Goal: Find specific page/section: Find specific page/section

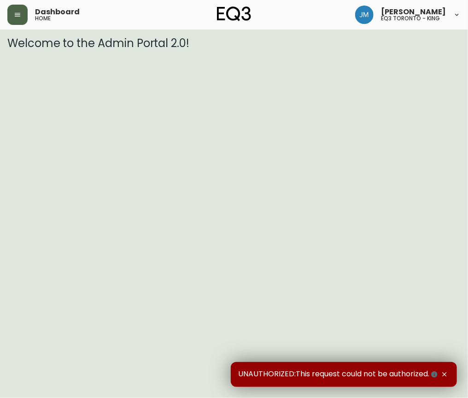
click at [18, 12] on icon "button" at bounding box center [17, 14] width 7 height 7
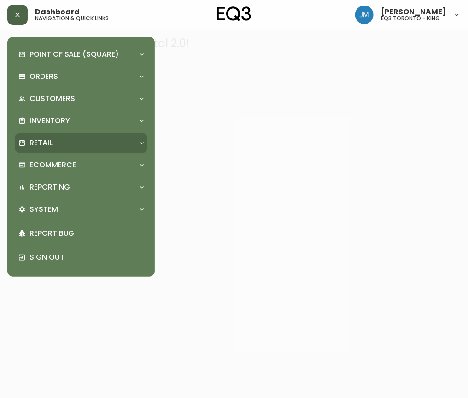
click at [40, 144] on p "Retail" at bounding box center [40, 143] width 23 height 10
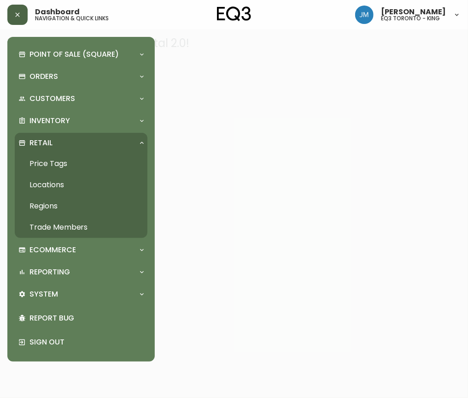
click at [40, 143] on p "Retail" at bounding box center [40, 143] width 23 height 10
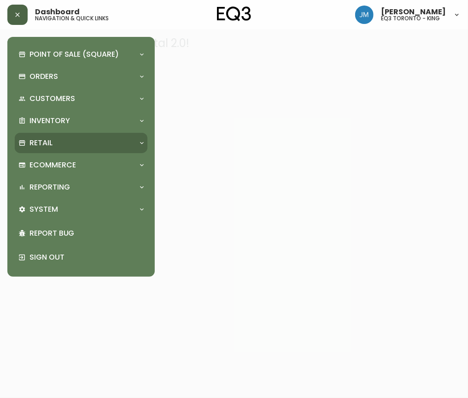
click at [42, 139] on p "Retail" at bounding box center [40, 143] width 23 height 10
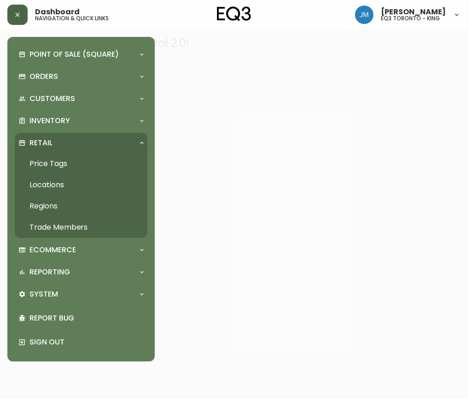
click at [61, 159] on link "Price Tags" at bounding box center [81, 163] width 133 height 21
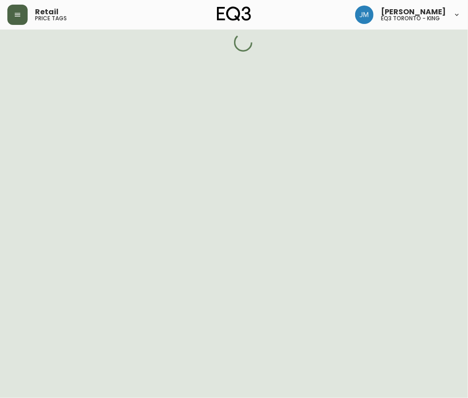
click at [24, 10] on button "button" at bounding box center [17, 15] width 20 height 20
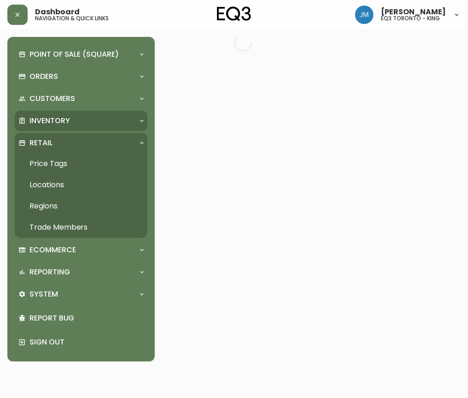
click at [66, 118] on p "Inventory" at bounding box center [49, 121] width 41 height 10
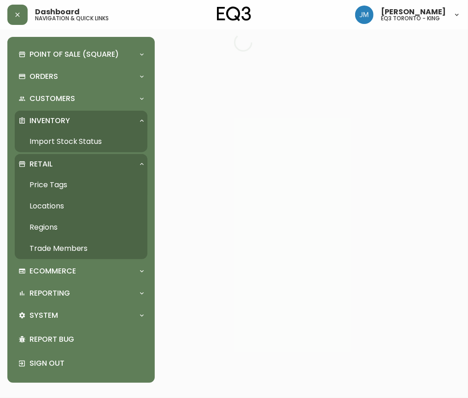
click at [65, 138] on link "Import Stock Status" at bounding box center [81, 141] width 133 height 21
